Goal: Transaction & Acquisition: Purchase product/service

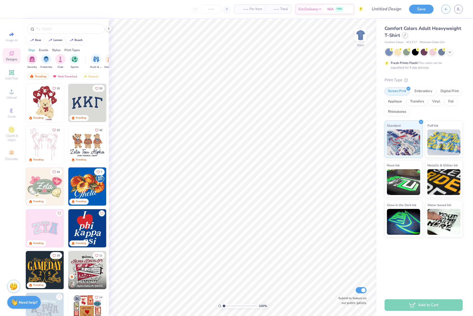
click at [406, 36] on div at bounding box center [405, 35] width 6 height 6
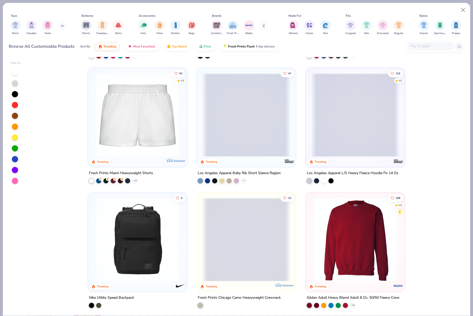
scroll to position [658, 0]
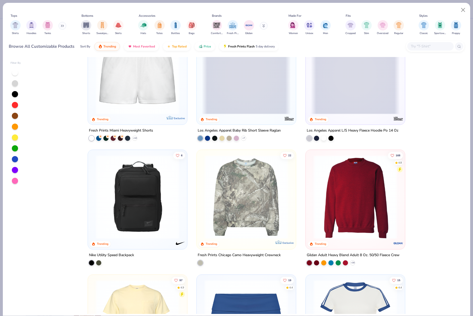
click at [64, 26] on icon at bounding box center [62, 25] width 3 height 3
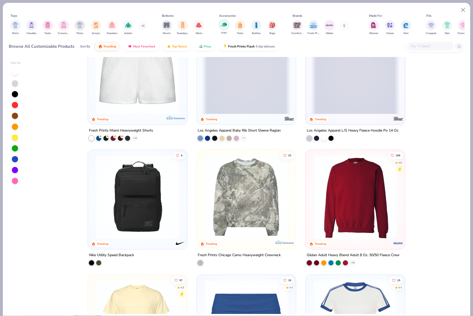
click at [243, 27] on img "filter for Totes" at bounding box center [240, 25] width 6 height 6
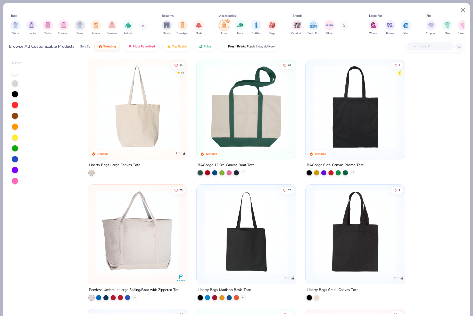
scroll to position [44, 0]
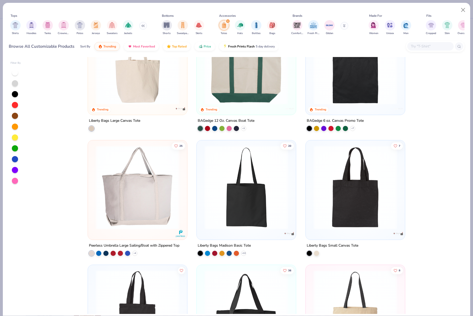
click at [325, 84] on img at bounding box center [355, 63] width 89 height 84
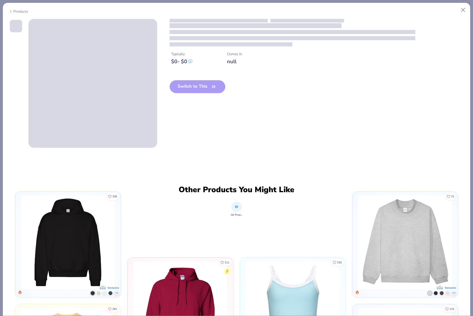
click at [198, 88] on div "Switch to This" at bounding box center [198, 90] width 56 height 21
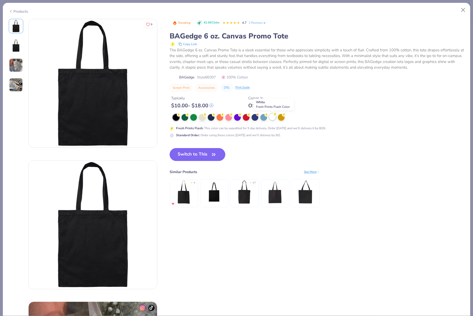
click at [274, 118] on div at bounding box center [272, 116] width 7 height 7
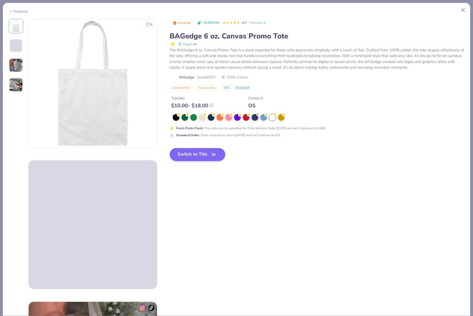
click at [195, 155] on button "Switch to This" at bounding box center [198, 154] width 56 height 13
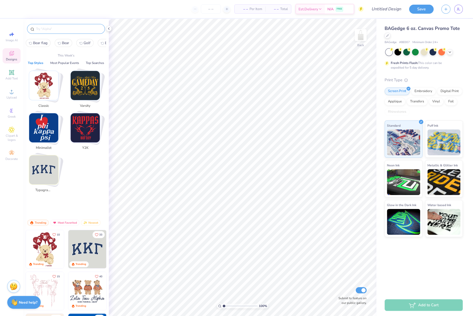
click at [64, 31] on input "text" at bounding box center [69, 28] width 66 height 5
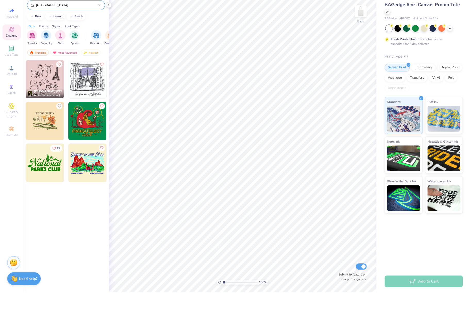
click at [42, 26] on input "[GEOGRAPHIC_DATA]" at bounding box center [67, 28] width 63 height 5
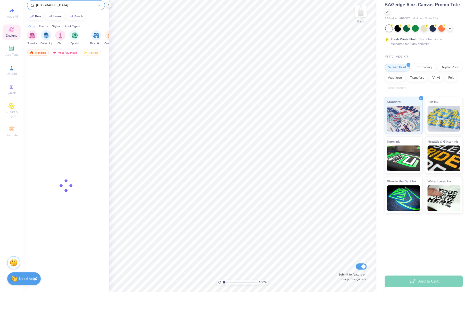
click at [42, 26] on input "[GEOGRAPHIC_DATA]" at bounding box center [67, 28] width 63 height 5
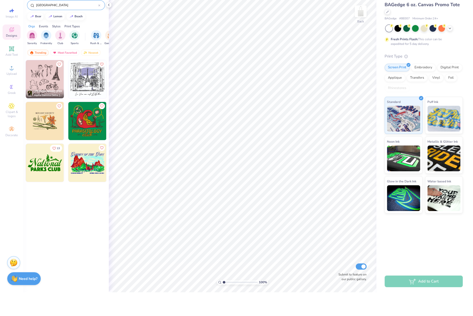
click at [42, 26] on input "[GEOGRAPHIC_DATA]" at bounding box center [67, 28] width 63 height 5
type input "[GEOGRAPHIC_DATA]"
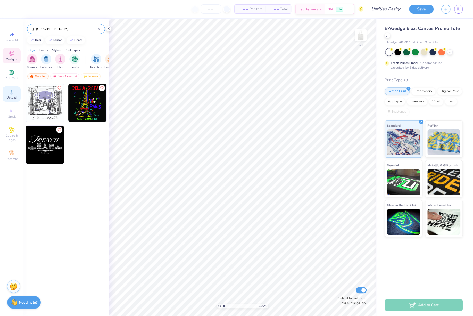
click at [9, 94] on icon at bounding box center [12, 91] width 6 height 6
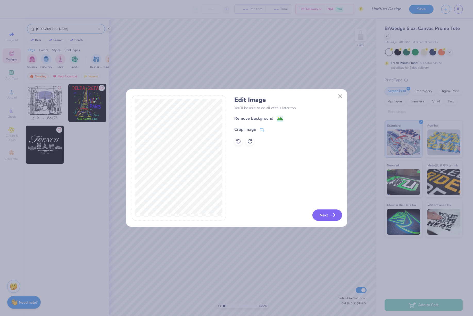
click at [333, 215] on line "button" at bounding box center [333, 215] width 4 height 0
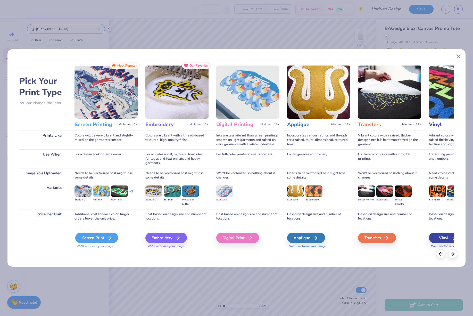
click at [92, 243] on div "Screen Print" at bounding box center [96, 237] width 43 height 10
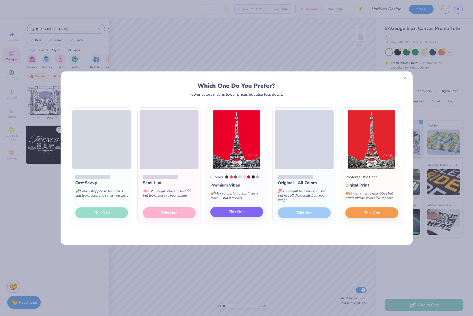
click at [249, 216] on button "This One" at bounding box center [236, 211] width 53 height 11
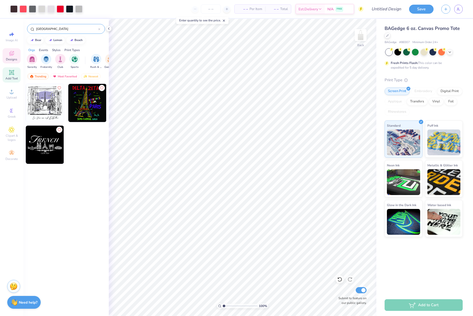
drag, startPoint x: 9, startPoint y: 75, endPoint x: 14, endPoint y: 77, distance: 4.8
click at [9, 75] on icon at bounding box center [11, 72] width 5 height 5
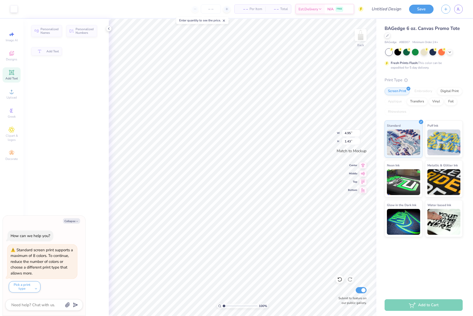
drag, startPoint x: 14, startPoint y: 77, endPoint x: 10, endPoint y: 80, distance: 4.9
click at [14, 77] on span "Add Text" at bounding box center [11, 78] width 12 height 4
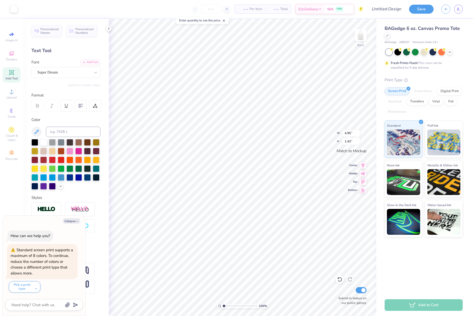
click at [10, 80] on span "Add Text" at bounding box center [11, 78] width 12 height 4
type textarea "x"
type textarea "EXT"
type textarea "x"
type textarea "XT"
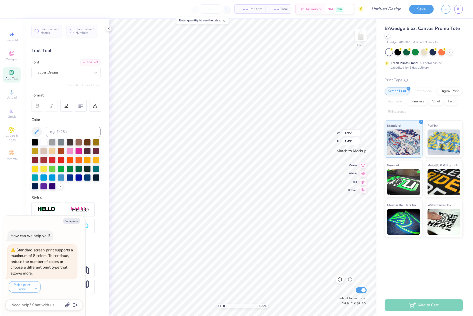
scroll to position [0, 0]
type textarea "x"
type input "2.54"
type textarea "x"
type input "4.95"
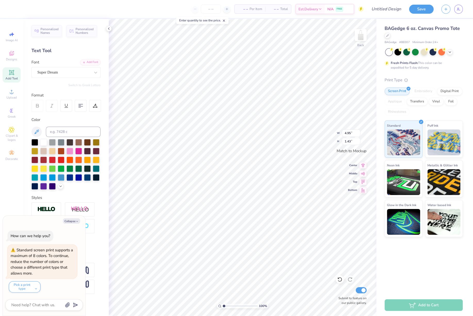
type textarea "x"
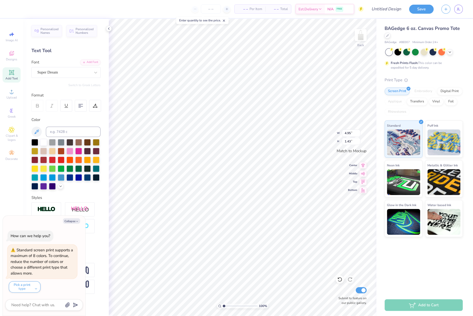
type input "10.37"
type input "12.95"
click at [241, 249] on li "Delete" at bounding box center [253, 249] width 40 height 10
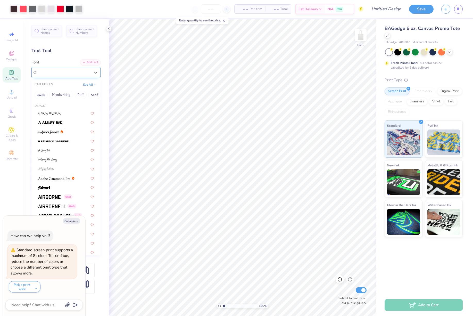
click at [47, 73] on span "Super Dream" at bounding box center [47, 72] width 21 height 6
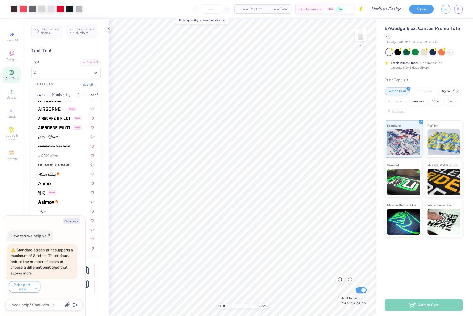
scroll to position [98, 0]
click at [53, 111] on div "Greek" at bounding box center [66, 108] width 65 height 9
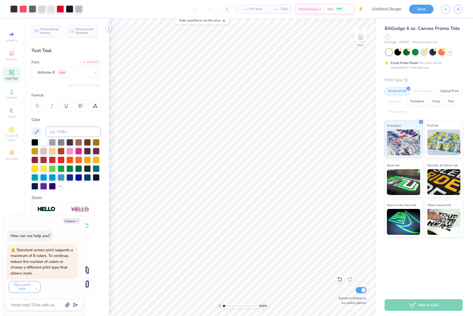
click at [111, 29] on icon at bounding box center [109, 29] width 4 height 4
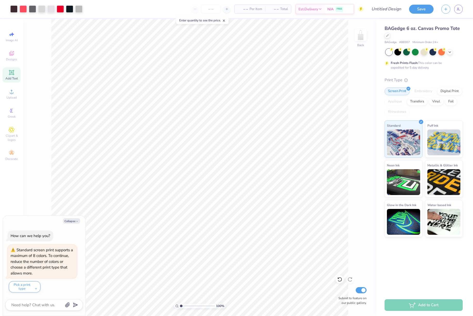
click at [224, 21] on line at bounding box center [224, 21] width 2 height 2
click at [8, 74] on div "Add Text" at bounding box center [12, 74] width 18 height 15
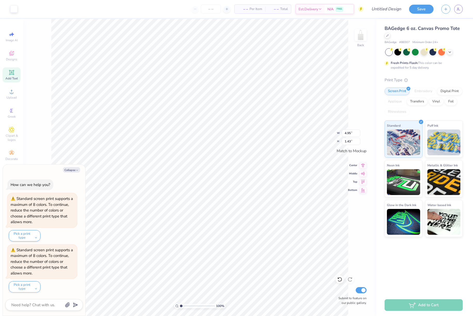
scroll to position [4, 0]
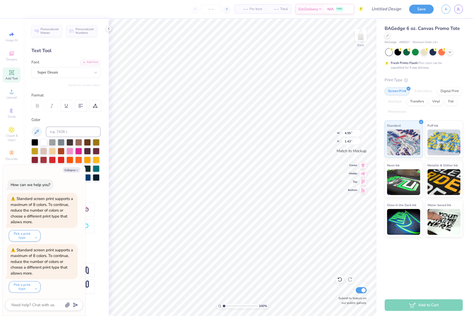
type textarea "x"
type textarea "K"
type textarea "Eiffel for KD"
type textarea "x"
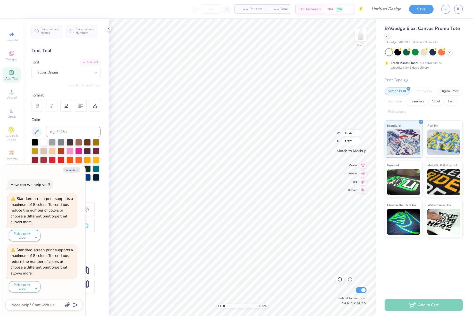
type input "9.31"
type input "1.13"
type textarea "x"
type input "10.02"
type input "1.22"
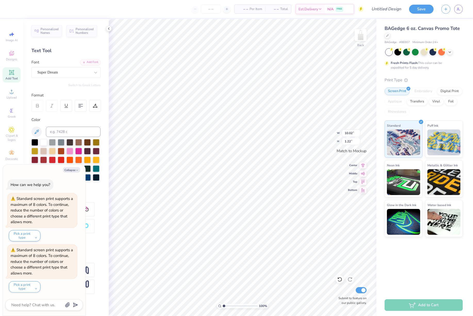
type textarea "x"
type input "10.37"
type input "12.95"
type textarea "x"
type input "10.05"
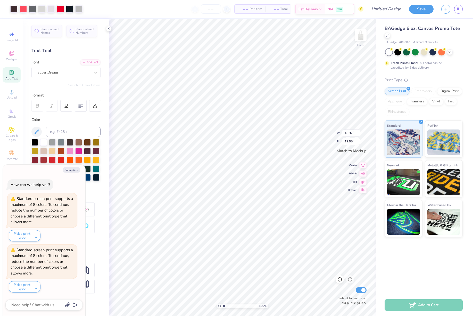
type input "12.55"
type textarea "x"
type input "10.02"
type input "12.51"
type textarea "x"
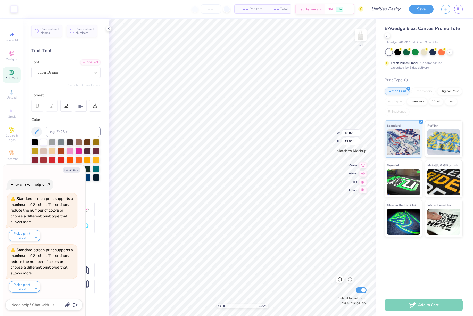
type input "1.22"
type textarea "x"
type input "12.51"
type textarea "x"
type input "1.22"
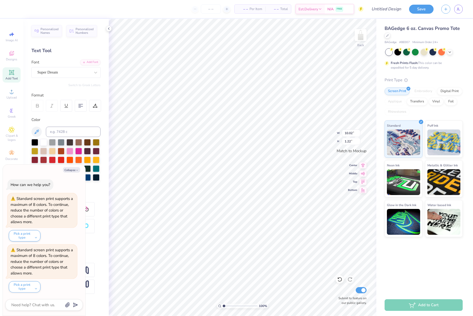
type textarea "x"
type input "9.50"
type input "1.16"
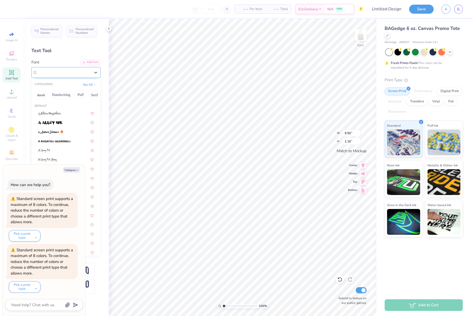
click at [58, 72] on span "Super Dream" at bounding box center [47, 72] width 21 height 6
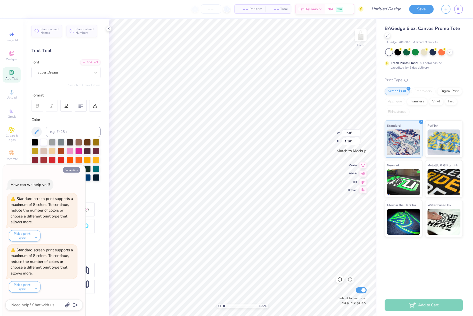
click at [69, 168] on button "Collapse" at bounding box center [71, 169] width 17 height 5
type textarea "x"
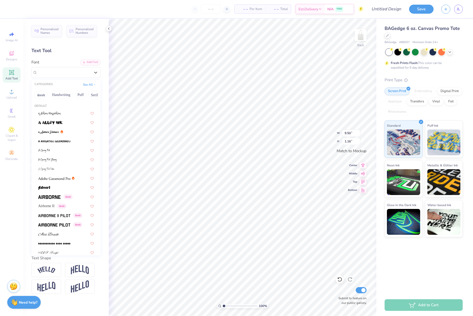
drag, startPoint x: 82, startPoint y: 72, endPoint x: 76, endPoint y: 82, distance: 11.5
click at [82, 72] on div "Super Dream" at bounding box center [64, 72] width 54 height 8
click at [61, 144] on div at bounding box center [66, 141] width 65 height 9
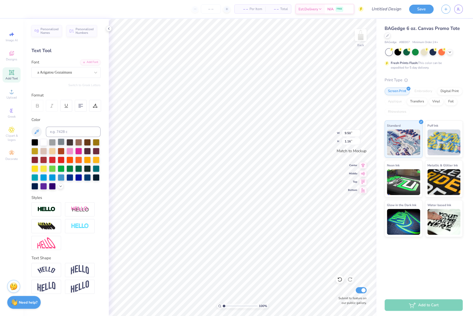
type input "10.47"
type input "1.07"
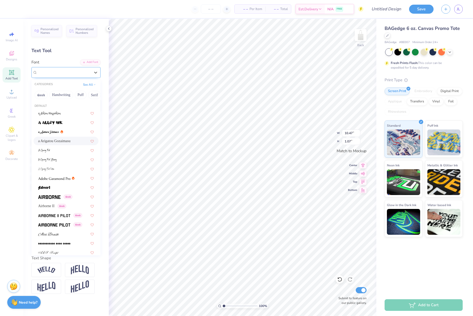
click at [62, 73] on span "a Arigatou Gozaimasu" at bounding box center [54, 72] width 35 height 6
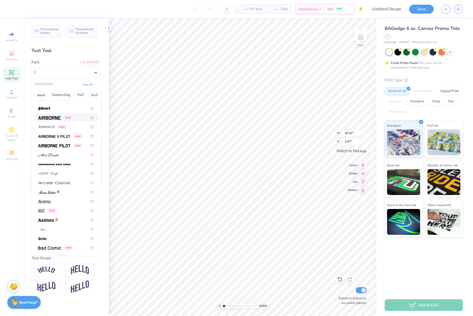
scroll to position [85, 0]
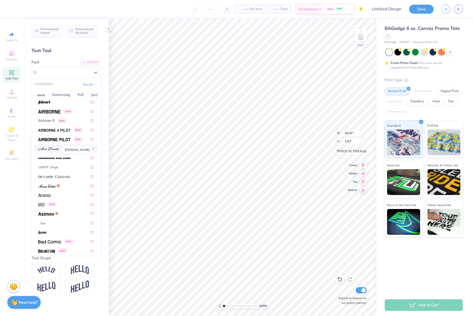
click at [51, 150] on img at bounding box center [48, 149] width 21 height 4
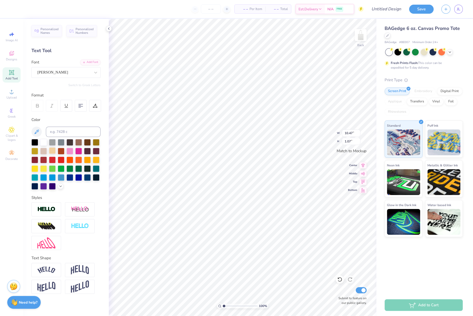
type input "6.68"
type input "1.25"
type input "8.53"
type input "1.60"
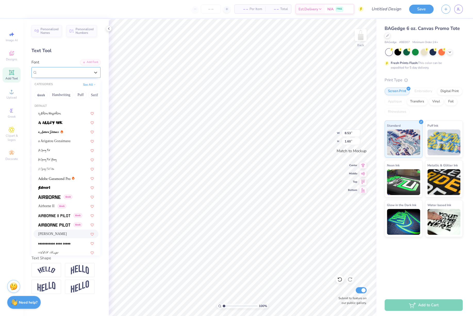
click at [77, 71] on div "[PERSON_NAME]" at bounding box center [64, 72] width 54 height 8
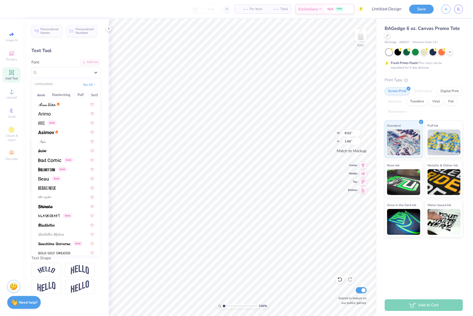
scroll to position [168, 0]
click at [55, 188] on img at bounding box center [47, 187] width 18 height 4
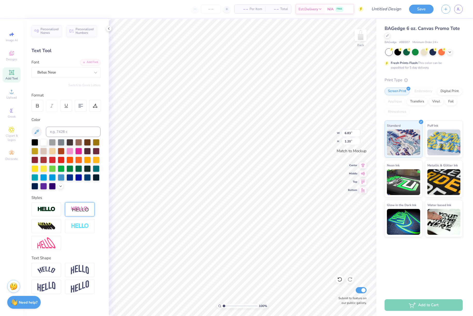
type input "8.82"
type input "1.55"
type input "10.02"
type input "12.51"
type input "8.82"
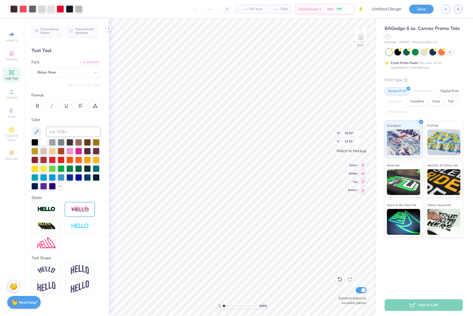
type input "1.55"
type input "9.49"
type input "1.67"
type textarea "Eiffel for KD"
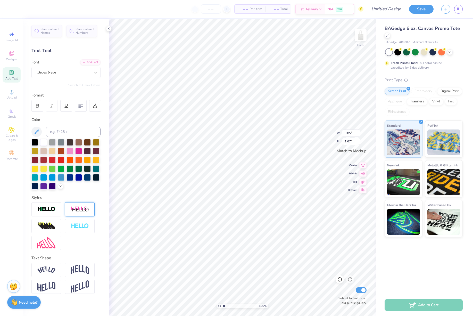
type input "10.02"
type input "12.51"
type input "9.85"
type input "1.67"
type textarea "Eiffel for KD"
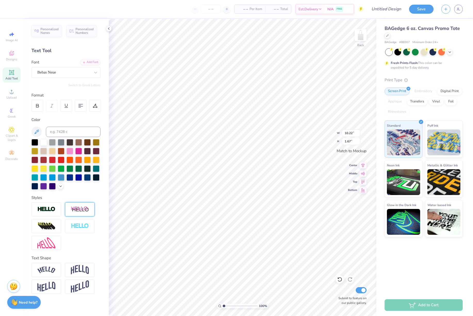
type input "9.72"
type input "1.59"
type input "8.87"
type input "1.45"
type input "9.10"
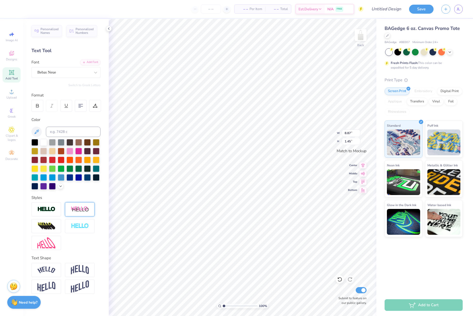
type input "1.49"
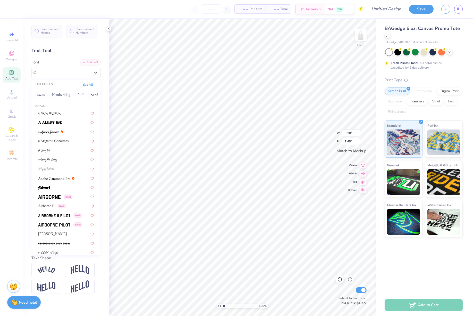
drag, startPoint x: 48, startPoint y: 74, endPoint x: 48, endPoint y: 79, distance: 4.4
click at [48, 74] on span "Bebas Neue" at bounding box center [46, 72] width 19 height 6
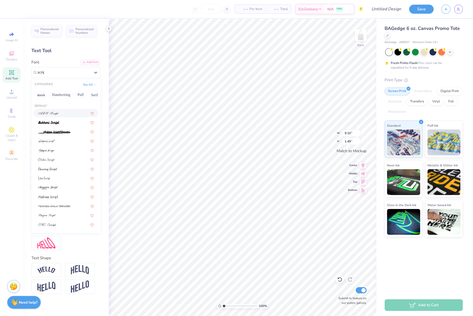
type input "script"
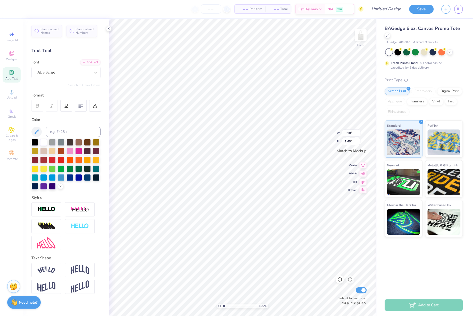
type input "10.47"
type input "1.74"
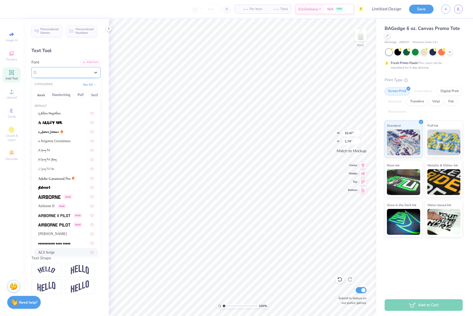
click at [55, 71] on span "ALS Script" at bounding box center [46, 72] width 18 height 6
click at [59, 96] on button "Calligraphy" at bounding box center [54, 95] width 23 height 8
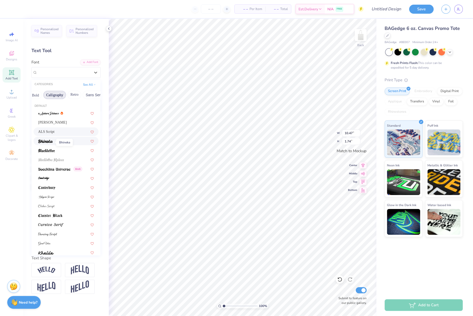
click at [43, 143] on img at bounding box center [45, 141] width 15 height 4
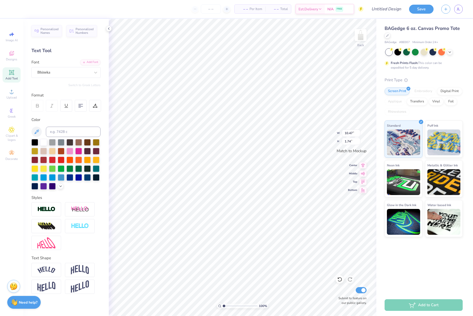
type input "7.95"
type input "1.33"
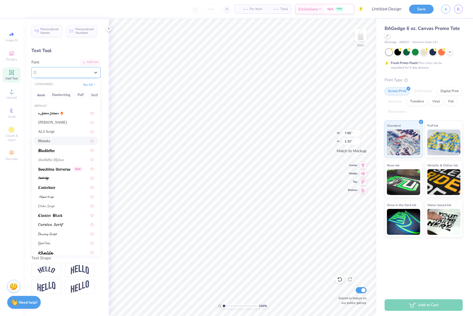
click at [81, 76] on div at bounding box center [63, 72] width 53 height 7
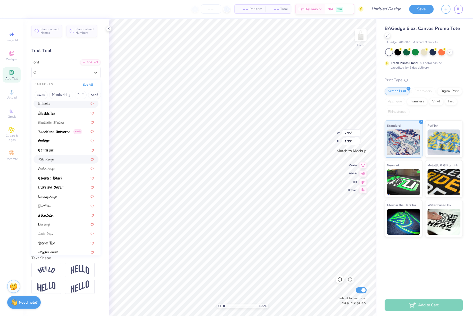
scroll to position [40, 0]
click at [57, 186] on img at bounding box center [50, 185] width 25 height 4
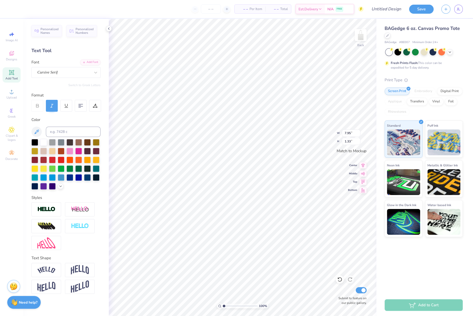
type input "10.47"
type input "1.39"
type input "10.47"
type input "1.39"
type input "9.55"
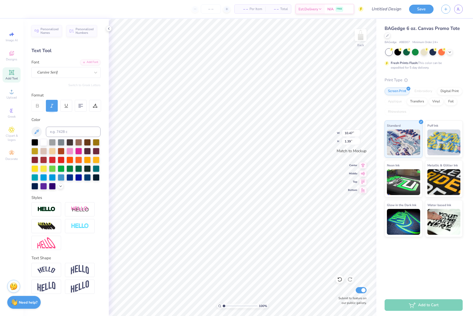
type input "1.27"
type input "9.13"
type input "1.22"
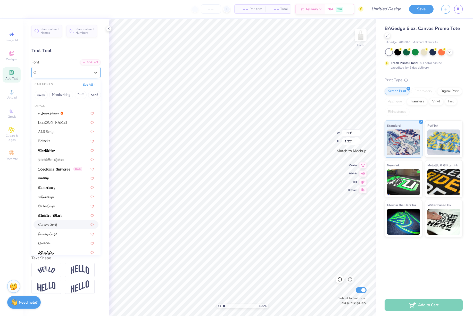
click at [55, 77] on div "Cursive Serif" at bounding box center [65, 72] width 69 height 11
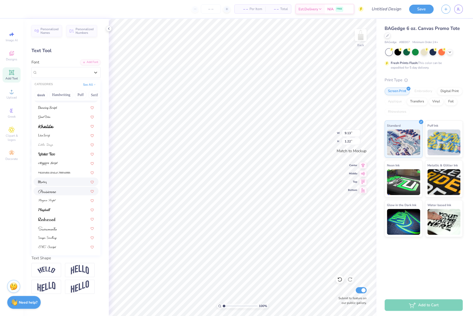
scroll to position [129, 0]
click at [55, 191] on img at bounding box center [47, 191] width 18 height 4
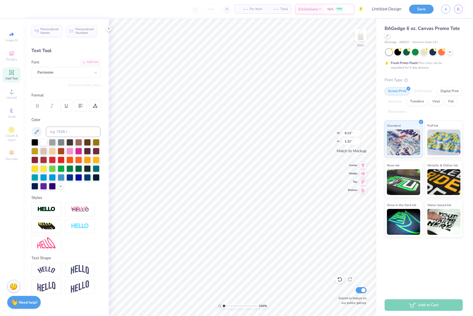
type input "7.83"
type input "1.32"
type input "9.41"
type input "1.58"
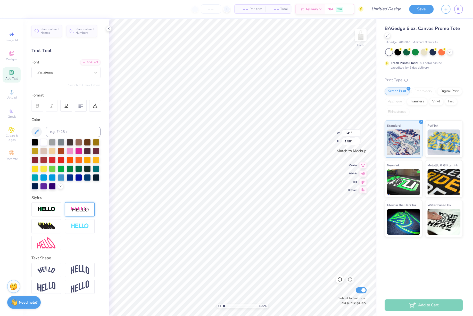
type textarea "Eiffel for KD"
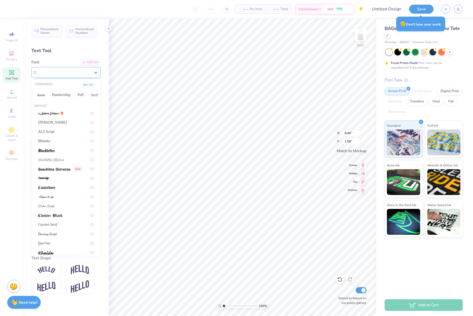
click at [60, 75] on div "Parisienne" at bounding box center [64, 72] width 54 height 8
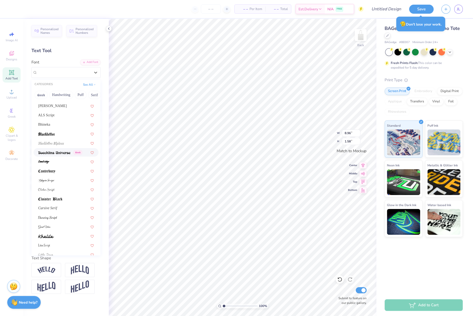
scroll to position [17, 0]
click at [57, 209] on span "Cursive Serif" at bounding box center [47, 207] width 19 height 5
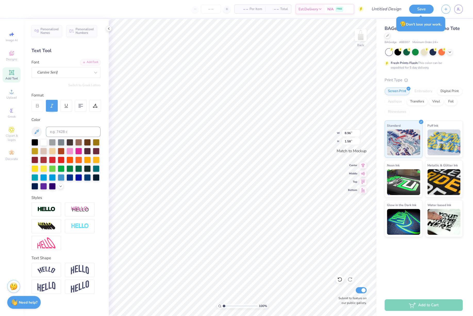
type input "10.37"
type input "1.46"
click at [52, 73] on span "Cursive Serif" at bounding box center [47, 72] width 20 height 6
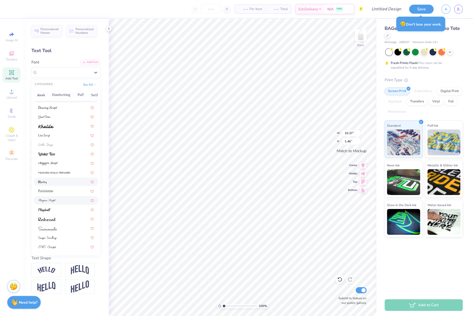
scroll to position [130, 0]
click at [61, 212] on div at bounding box center [66, 209] width 65 height 9
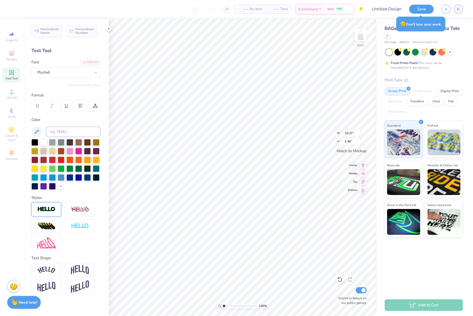
type input "8.64"
type input "1.51"
type input "9.44"
type input "1.65"
type textarea "Eiffel for KD"
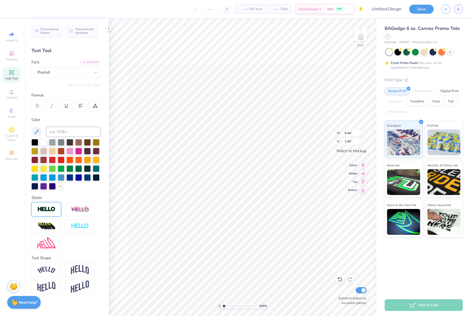
scroll to position [0, 1]
type input "10.02"
type input "12.51"
type input "8.94"
type input "1.65"
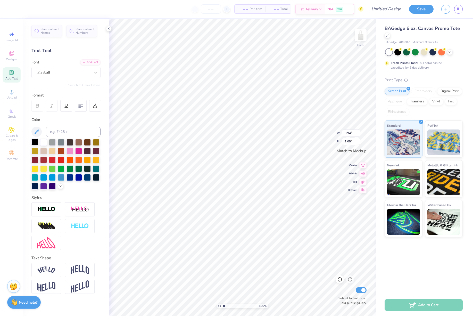
click at [36, 145] on div at bounding box center [34, 141] width 7 height 7
type input "8.94"
type input "1.65"
click at [416, 9] on button "Save" at bounding box center [421, 8] width 24 height 9
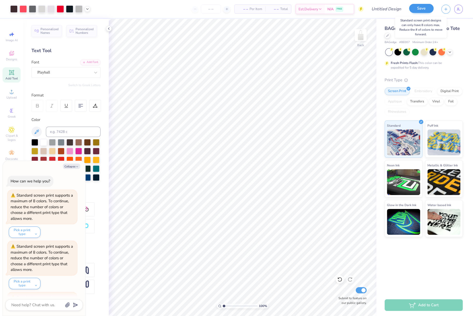
scroll to position [73, 0]
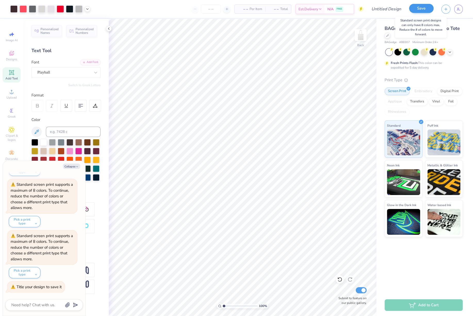
click at [417, 10] on button "Save" at bounding box center [421, 8] width 24 height 9
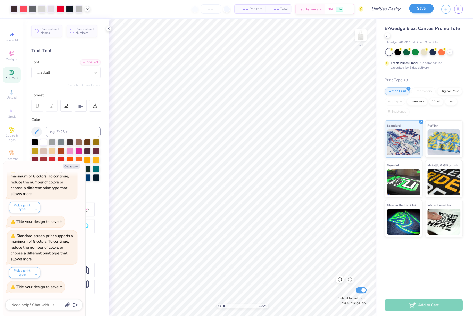
click at [418, 12] on button "Save" at bounding box center [421, 8] width 24 height 9
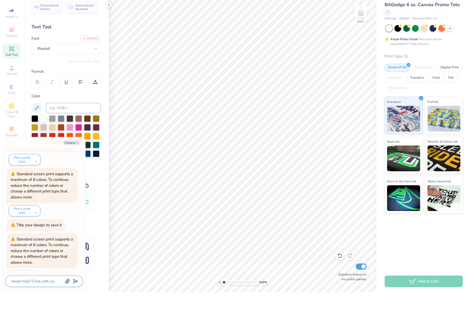
scroll to position [69, 0]
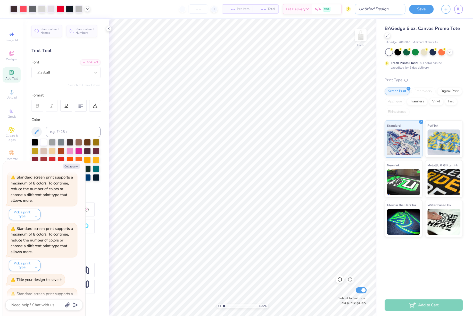
type textarea "x"
click at [388, 9] on input "Design Title" at bounding box center [380, 9] width 51 height 10
type input "B"
type textarea "x"
type input "Bi"
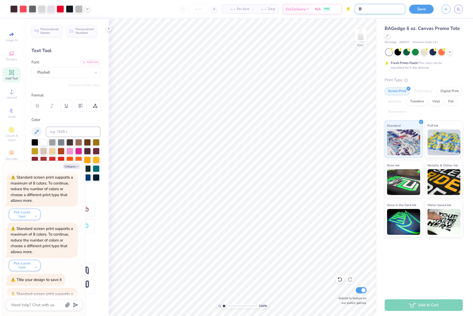
type textarea "x"
type input "Bid"
type textarea "x"
type input "Bid"
type textarea "x"
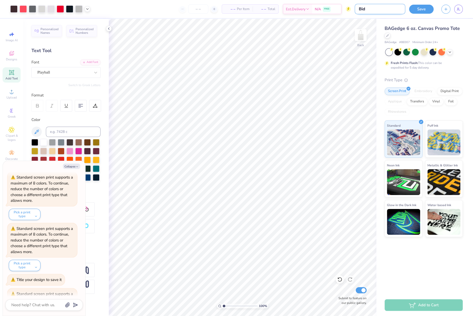
type input "Bid D"
type textarea "x"
type input "Bid Da"
type textarea "x"
type input "Bid Day"
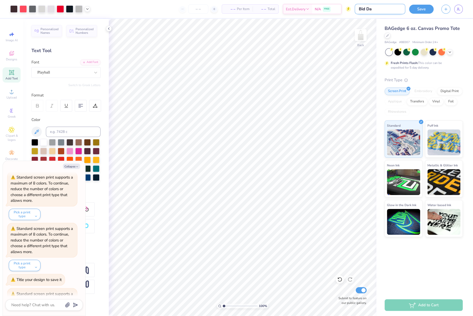
type textarea "x"
type input "Bid Day"
type textarea "x"
type input "Bid Day"
click at [415, 11] on button "Save" at bounding box center [421, 8] width 24 height 9
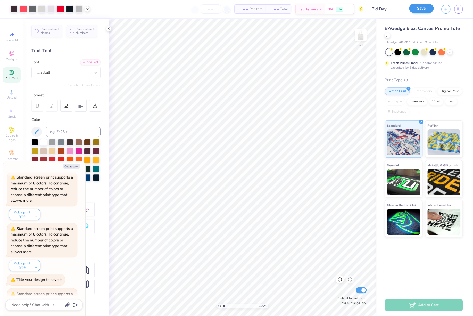
scroll to position [266, 0]
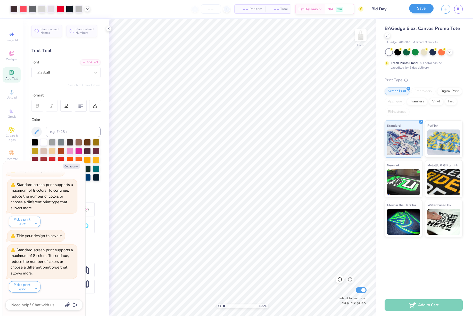
click at [418, 11] on button "Save" at bounding box center [421, 8] width 24 height 9
type textarea "x"
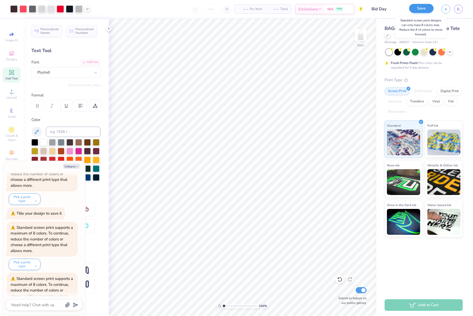
scroll to position [320, 0]
